Goal: Task Accomplishment & Management: Manage account settings

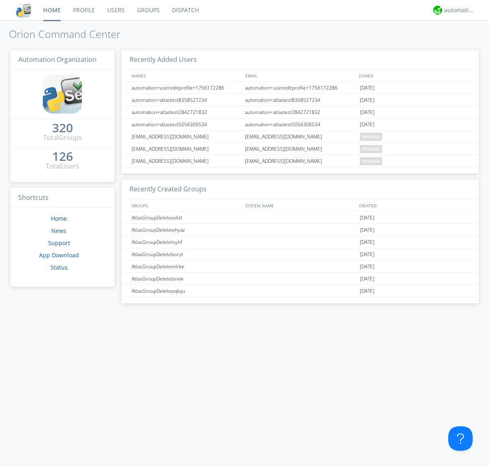
click at [115, 10] on link "Users" at bounding box center [116, 10] width 30 height 20
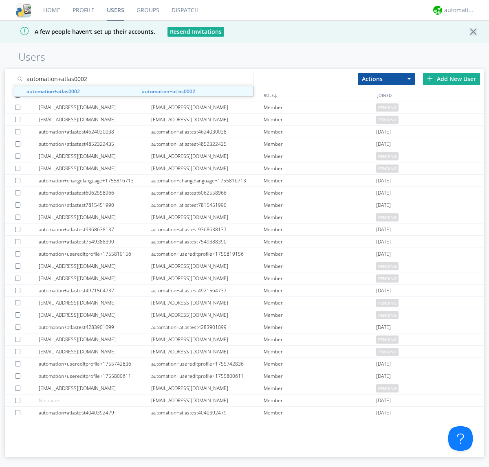
type input "automation+atlas0002"
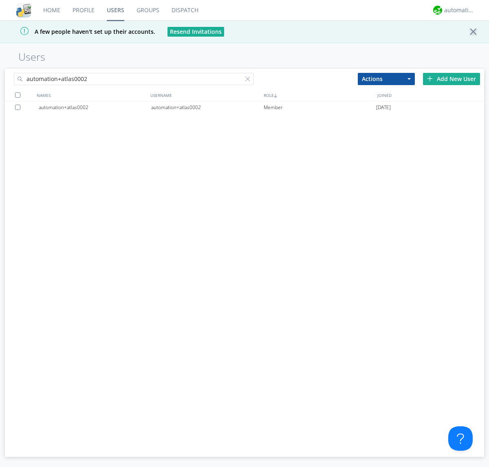
click at [207, 107] on div "automation+atlas0002" at bounding box center [207, 107] width 112 height 12
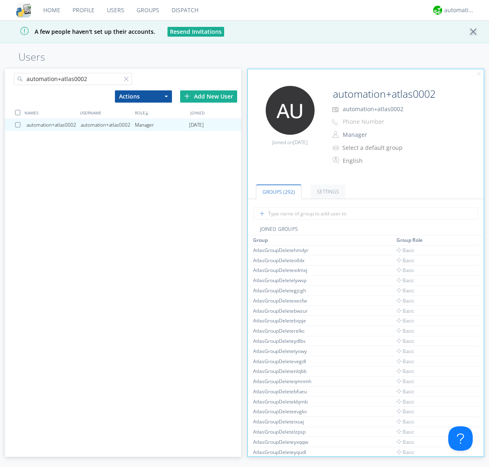
click at [380, 135] on button "Manager" at bounding box center [380, 134] width 81 height 11
click at [0, 0] on link "Basic User" at bounding box center [0, 0] width 0 height 0
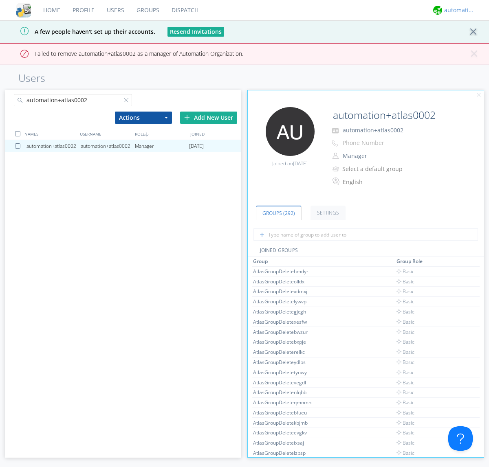
click at [457, 10] on div "automation+atlas" at bounding box center [459, 10] width 31 height 8
